Goal: Task Accomplishment & Management: Manage account settings

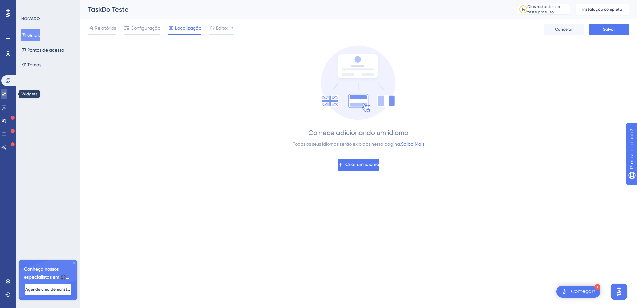
click at [5, 93] on link at bounding box center [3, 94] width 5 height 11
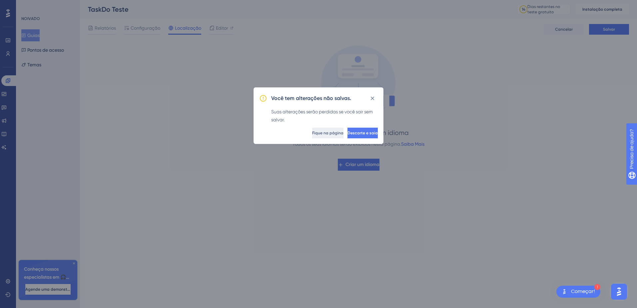
click at [312, 133] on span "Fique na página" at bounding box center [327, 132] width 31 height 5
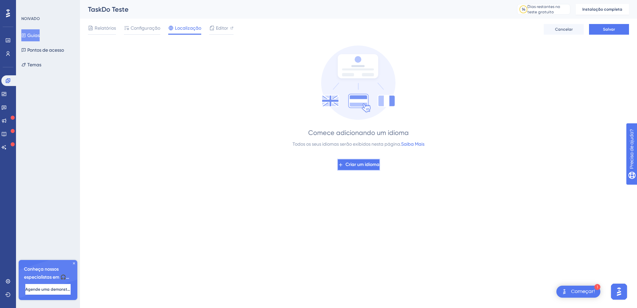
click at [363, 165] on span "Criar um idioma" at bounding box center [362, 165] width 34 height 8
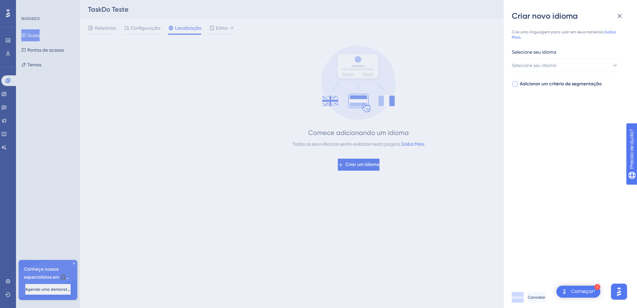
click at [514, 85] on div at bounding box center [514, 83] width 5 height 5
click at [532, 109] on span "Selecione seu segmento" at bounding box center [537, 111] width 51 height 8
click at [605, 129] on icon at bounding box center [604, 130] width 7 height 7
click at [599, 129] on input at bounding box center [559, 130] width 77 height 5
click at [524, 129] on input at bounding box center [559, 130] width 77 height 5
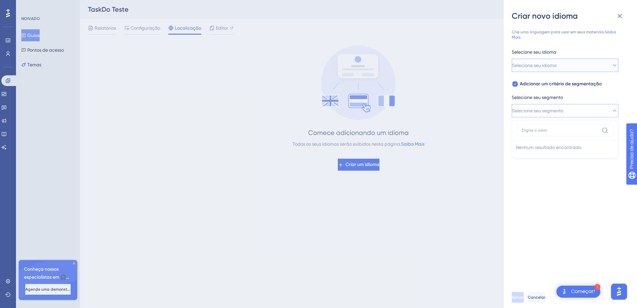
click at [535, 65] on span "Selecione seu idioma" at bounding box center [534, 65] width 45 height 8
click at [603, 85] on icon at bounding box center [604, 85] width 7 height 7
click at [599, 85] on input at bounding box center [559, 84] width 77 height 5
click at [581, 44] on div "Crie uma linguagem para usar em seus materiais. Saiba Mais. Selecione seu idiom…" at bounding box center [567, 73] width 112 height 88
click at [516, 84] on div at bounding box center [514, 83] width 5 height 5
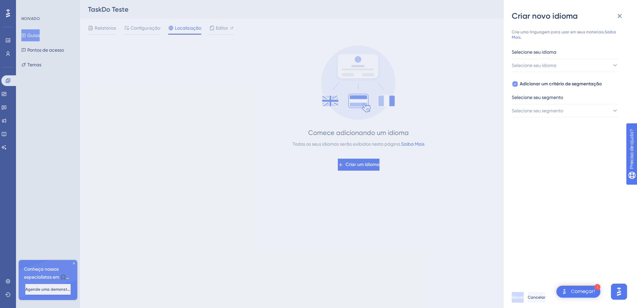
checkbox input "false"
click at [150, 30] on div "Criar novo idioma Crie uma linguagem para usar em seus materiais. Saiba Mais. S…" at bounding box center [318, 154] width 637 height 308
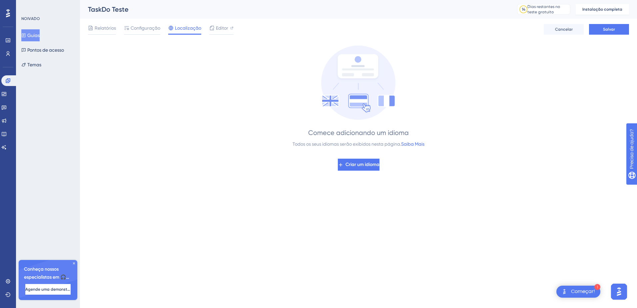
click at [150, 30] on span "Configuração" at bounding box center [146, 28] width 30 height 8
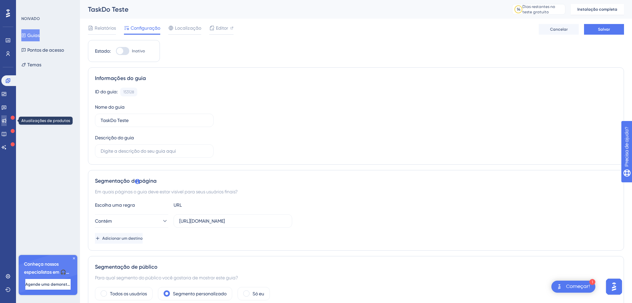
click at [7, 121] on icon at bounding box center [3, 120] width 5 height 5
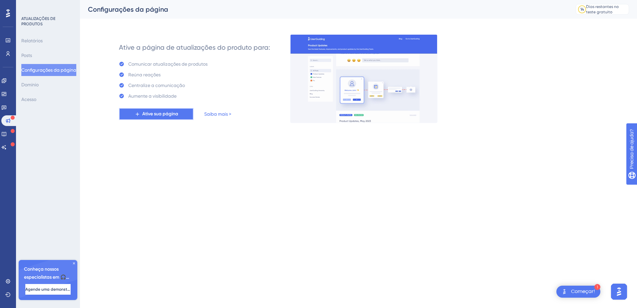
click at [172, 117] on span "Ative sua página" at bounding box center [160, 114] width 36 height 8
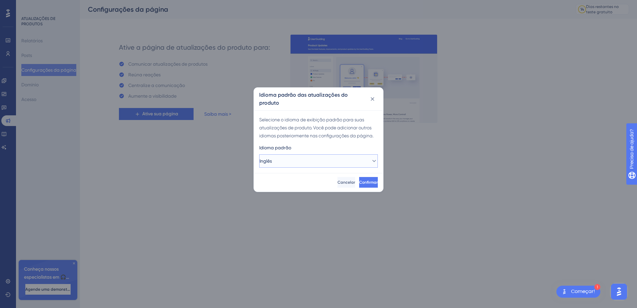
click at [291, 156] on button "Inglês" at bounding box center [318, 160] width 119 height 13
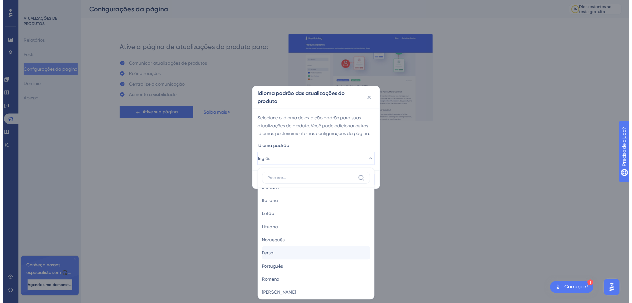
scroll to position [266, 0]
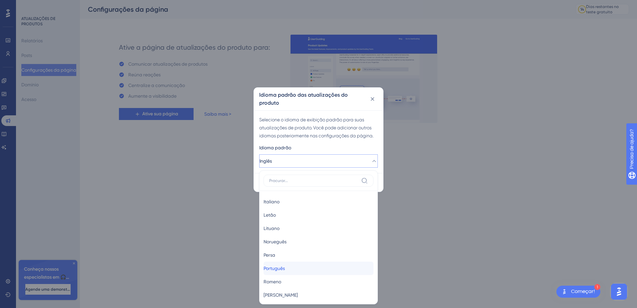
click at [298, 264] on div "Português Português" at bounding box center [318, 267] width 110 height 13
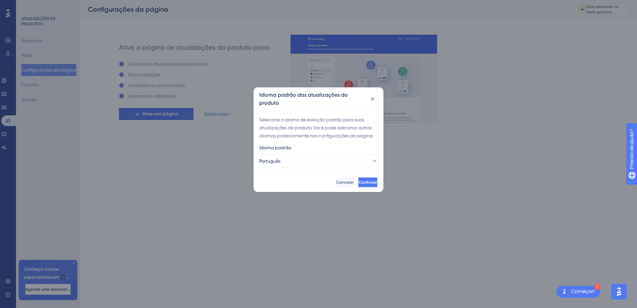
click at [365, 182] on span "Confirmar" at bounding box center [367, 181] width 19 height 5
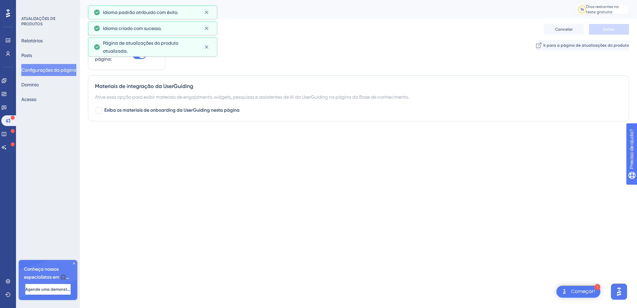
click at [302, 61] on div "Status da página: Ativo Ir para a página de atualizações do produto" at bounding box center [358, 57] width 541 height 35
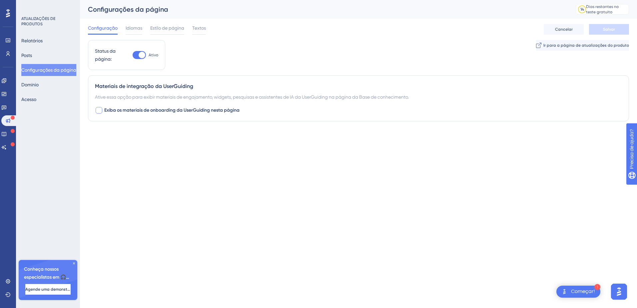
click at [99, 111] on div at bounding box center [99, 110] width 7 height 7
checkbox input "true"
click at [147, 152] on button "Inadimplência" at bounding box center [131, 151] width 73 height 13
click at [209, 176] on div "Desempenho Usuários Noivado Widgets Realimentação Atualizações de produtos Base…" at bounding box center [358, 90] width 557 height 181
click at [133, 28] on span "Idiomas" at bounding box center [134, 28] width 17 height 8
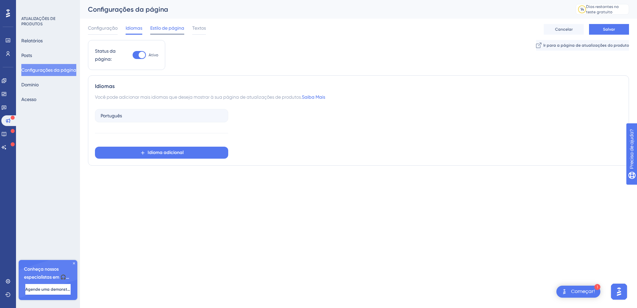
click at [164, 30] on span "Estilo de página" at bounding box center [167, 28] width 34 height 8
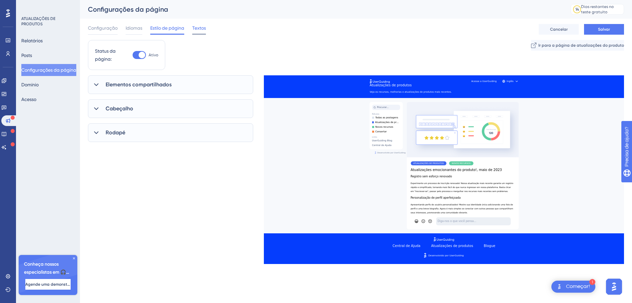
click at [203, 29] on span "Textos" at bounding box center [199, 28] width 14 height 8
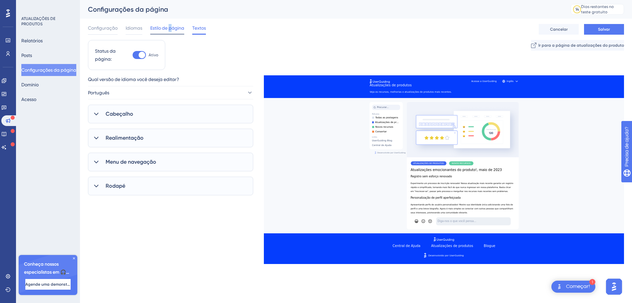
click at [171, 24] on span "Estilo de página" at bounding box center [167, 28] width 34 height 8
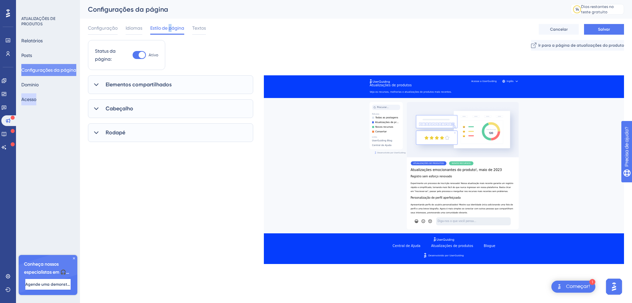
click at [34, 103] on button "Acesso" at bounding box center [28, 99] width 15 height 12
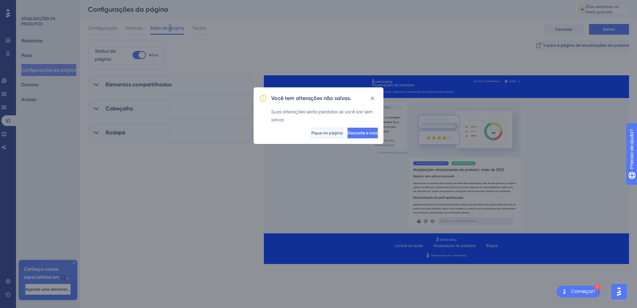
click at [311, 131] on span "Fique na página" at bounding box center [326, 132] width 31 height 5
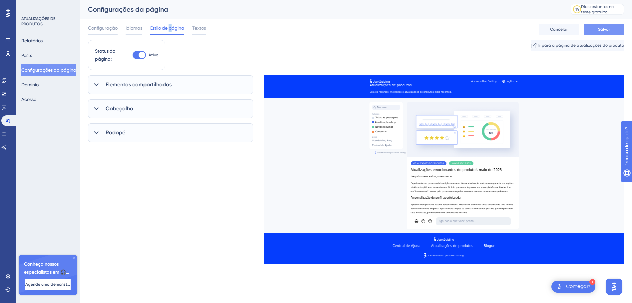
click at [601, 27] on span "Salvar" at bounding box center [604, 29] width 12 height 5
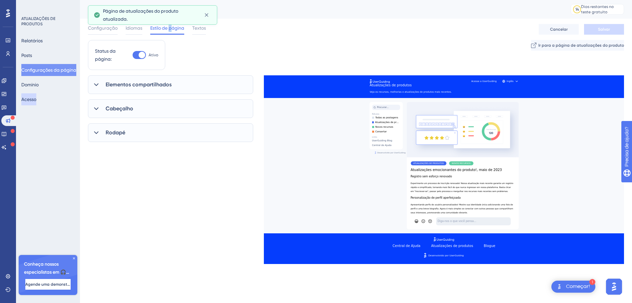
click at [36, 99] on button "Acesso" at bounding box center [28, 99] width 15 height 12
